Goal: Communication & Community: Answer question/provide support

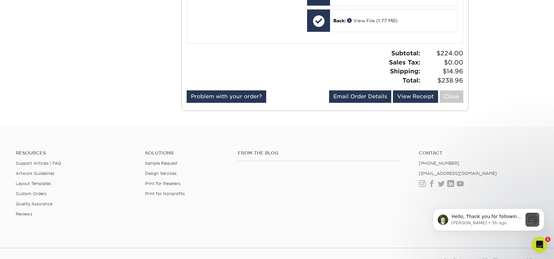
scroll to position [12, 0]
click at [493, 216] on p "Hello, Thank you for following up about order 25811-53765-34698 The files we re…" at bounding box center [487, 217] width 71 height 7
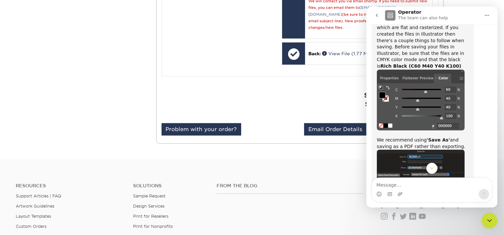
scroll to position [0, 0]
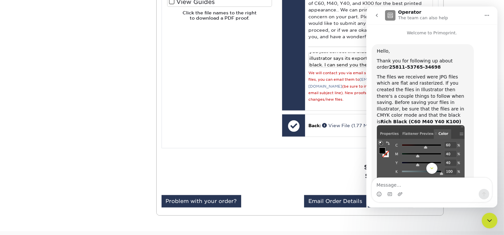
drag, startPoint x: 343, startPoint y: 84, endPoint x: 254, endPoint y: 113, distance: 93.6
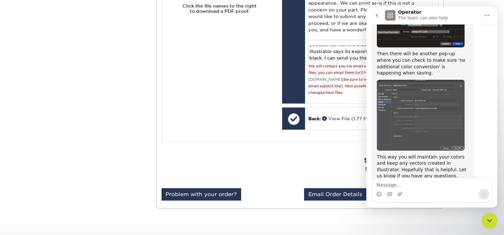
scroll to position [205, 0]
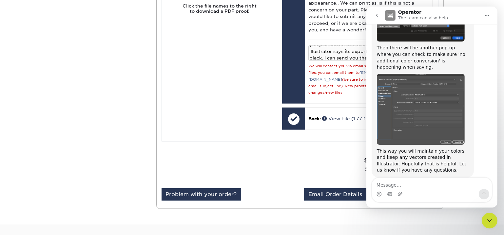
click at [430, 202] on div "Intercom messenger" at bounding box center [431, 190] width 120 height 24
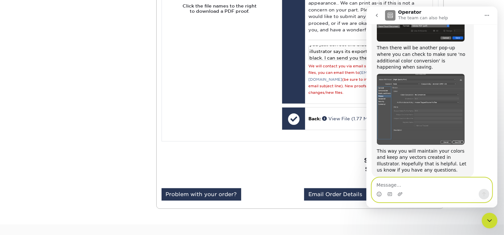
click at [426, 185] on textarea "Message…" at bounding box center [431, 183] width 120 height 11
type textarea "Where do I send them?"
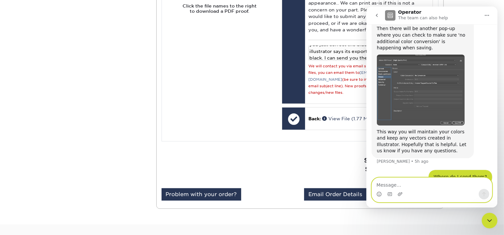
scroll to position [224, 0]
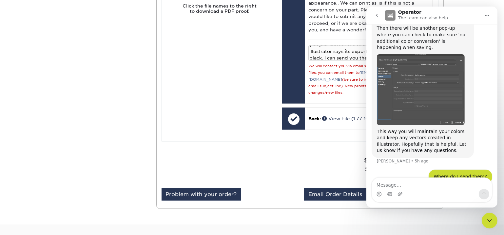
click at [220, 79] on div "Please Upload Your Files We accept: PDF , JPEG 1 or TIFF 1 files. Submitting AI…" at bounding box center [219, 10] width 115 height 247
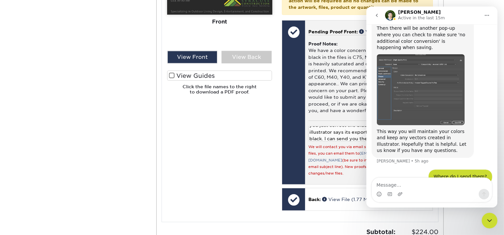
scroll to position [631, 0]
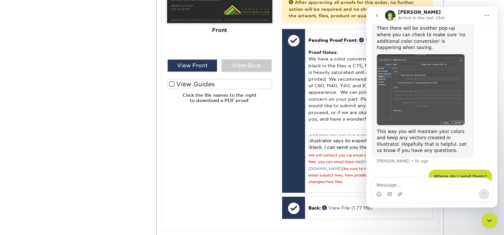
click at [485, 16] on icon "Home" at bounding box center [486, 15] width 5 height 5
drag, startPoint x: 599, startPoint y: 414, endPoint x: 490, endPoint y: 221, distance: 221.3
click at [490, 221] on icon "Close Intercom Messenger" at bounding box center [489, 221] width 8 height 8
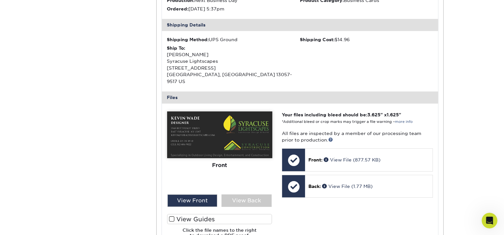
scroll to position [36, 0]
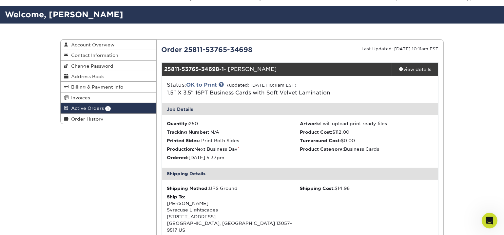
click at [483, 221] on div "Open Intercom Messenger" at bounding box center [489, 221] width 22 height 22
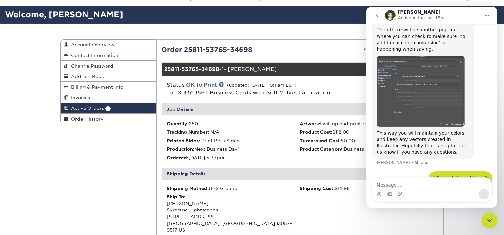
scroll to position [224, 0]
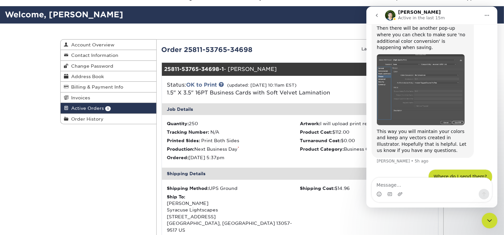
click at [483, 221] on div "Close Intercom Messenger" at bounding box center [489, 221] width 16 height 16
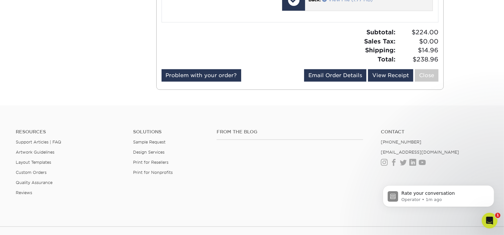
scroll to position [750, 0]
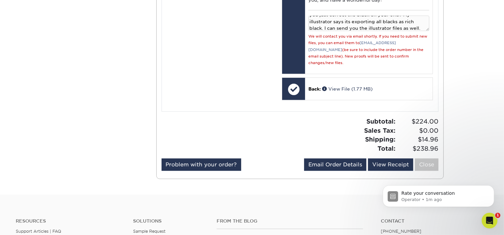
click at [484, 219] on div "Open Intercom Messenger" at bounding box center [489, 221] width 22 height 22
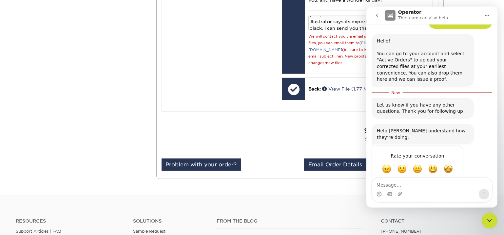
scroll to position [373, 0]
click at [446, 179] on textarea "Message…" at bounding box center [431, 183] width 120 height 11
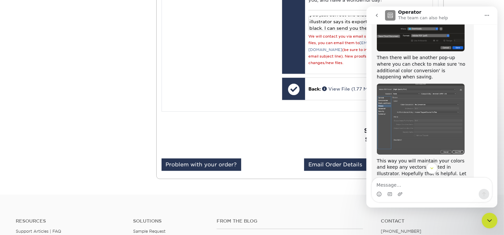
scroll to position [194, 0]
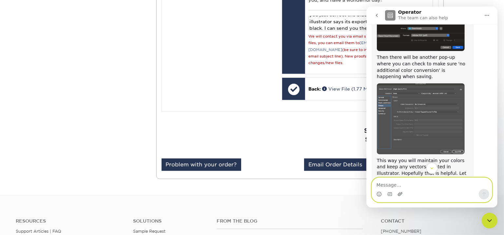
click at [400, 192] on icon "Upload attachment" at bounding box center [399, 194] width 5 height 5
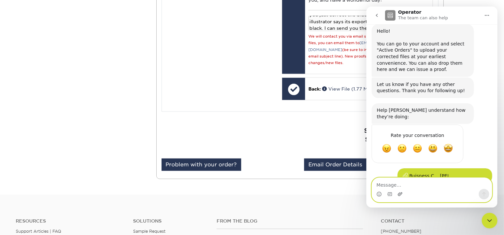
scroll to position [398, 0]
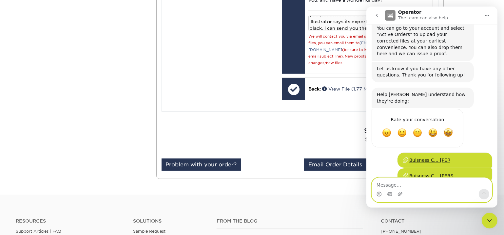
click at [385, 185] on textarea "Message…" at bounding box center [431, 183] width 120 height 11
type textarea "I"
type textarea "H"
type textarea "E"
drag, startPoint x: 426, startPoint y: 186, endPoint x: 423, endPoint y: 187, distance: 3.3
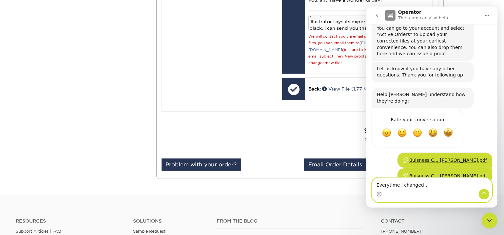
click at [423, 187] on textarea "Everytime I changed t" at bounding box center [431, 183] width 120 height 11
click at [421, 187] on textarea "Everytime I changed t" at bounding box center [431, 183] width 120 height 11
drag, startPoint x: 421, startPoint y: 187, endPoint x: 396, endPoint y: 185, distance: 24.6
click at [396, 185] on textarea "Everytime I changed t" at bounding box center [431, 183] width 120 height 11
click at [386, 186] on textarea "Everytime I changed t" at bounding box center [431, 183] width 120 height 11
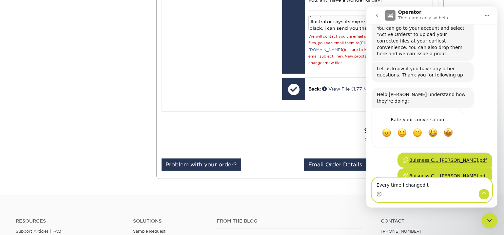
click at [430, 186] on textarea "Every time I changed t" at bounding box center [431, 183] width 120 height 11
click at [378, 187] on textarea "Every time I changed t" at bounding box center [431, 183] width 120 height 11
click at [376, 186] on textarea "Every time I changed t" at bounding box center [431, 183] width 120 height 11
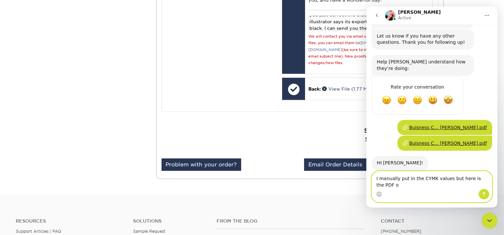
scroll to position [431, 0]
type textarea "I manually put in the CYMK values but here is the PDF of these files just incase"
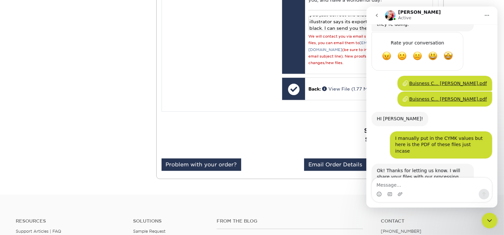
scroll to position [489, 0]
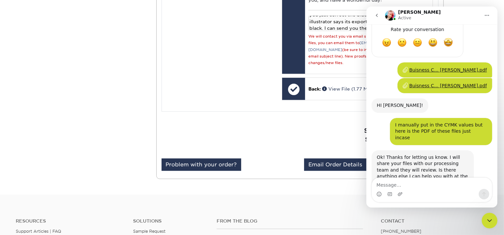
click at [437, 190] on div "Intercom messenger" at bounding box center [431, 194] width 120 height 10
click at [437, 185] on textarea "Message…" at bounding box center [431, 183] width 120 height 11
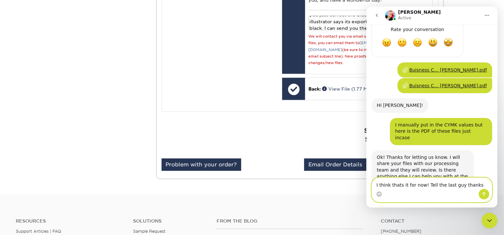
type textarea "I think thats it for now! Tell the last guy thanks."
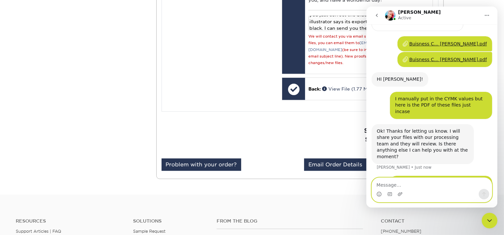
scroll to position [540, 0]
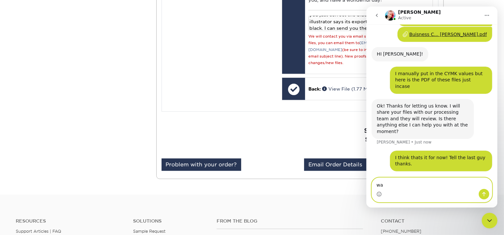
type textarea "w"
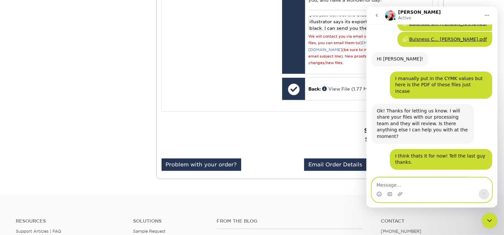
scroll to position [534, 0]
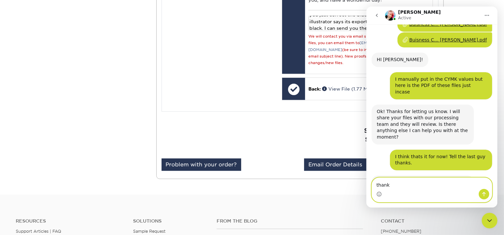
type textarea "thanks"
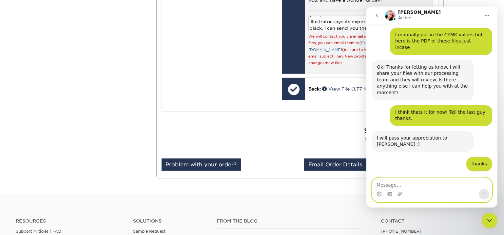
scroll to position [573, 0]
